Goal: Understand process/instructions: Learn how to perform a task or action

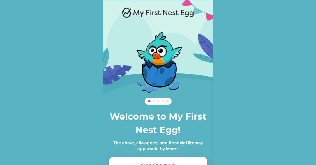
scroll to position [38, 0]
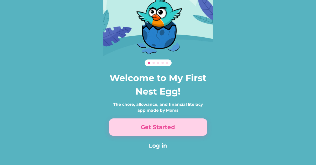
click at [151, 123] on button "Get Started" at bounding box center [158, 126] width 98 height 17
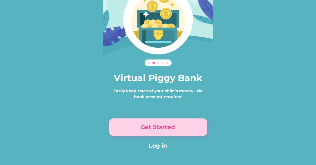
click at [153, 131] on button "Get Started" at bounding box center [158, 126] width 98 height 17
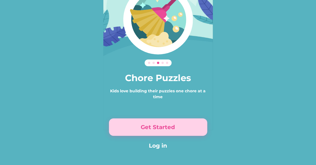
click at [153, 131] on button "Get Started" at bounding box center [158, 126] width 98 height 17
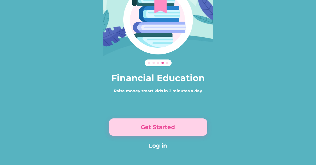
click at [153, 131] on button "Get Started" at bounding box center [158, 126] width 98 height 17
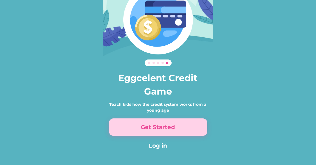
click at [153, 131] on button "Get Started" at bounding box center [158, 126] width 98 height 17
